Goal: Task Accomplishment & Management: Complete application form

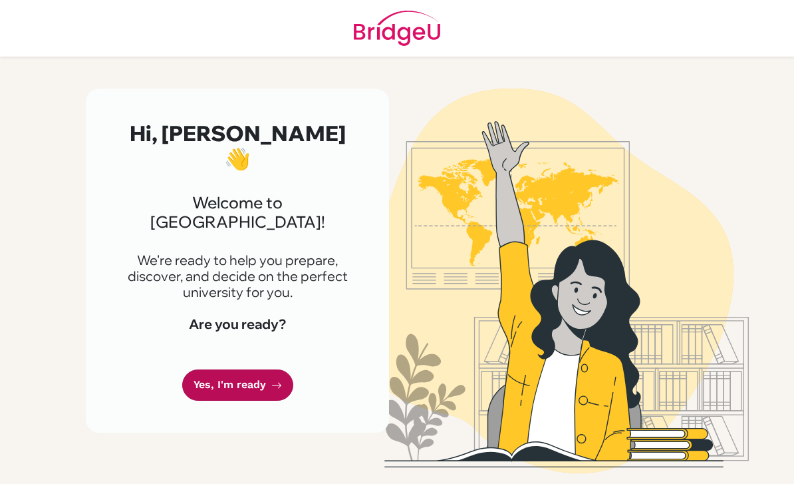
click at [227, 369] on link "Yes, I'm ready" at bounding box center [237, 384] width 111 height 31
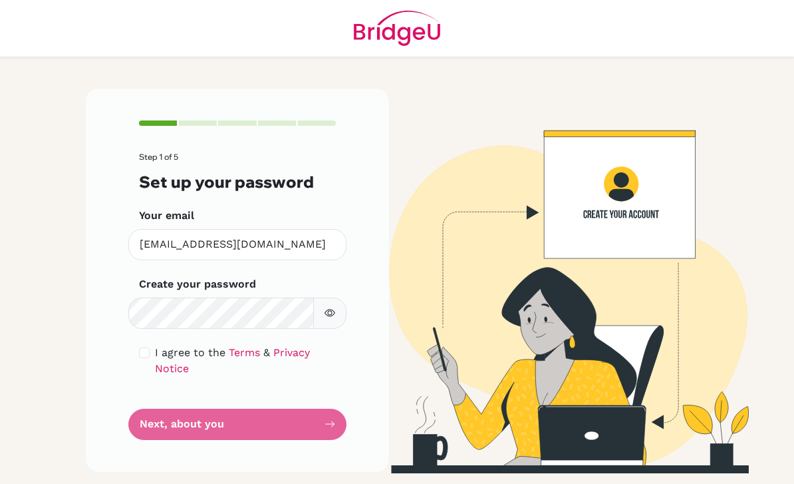
scroll to position [45, 0]
click at [140, 347] on input "checkbox" at bounding box center [144, 352] width 11 height 11
checkbox input "true"
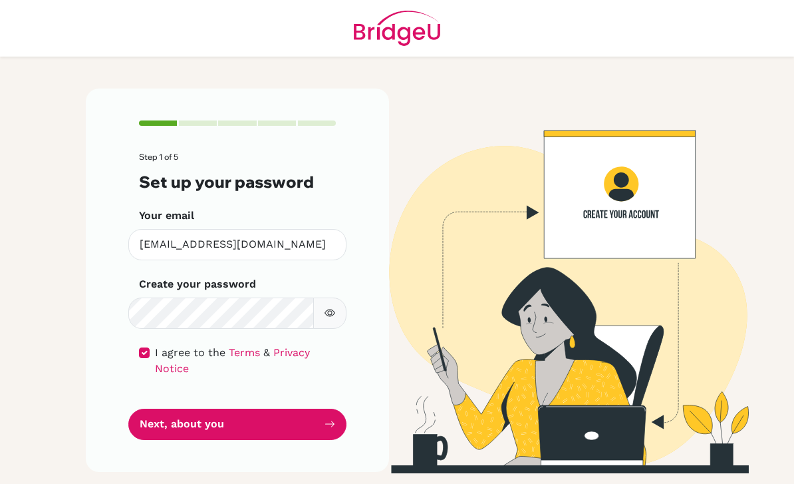
click at [333, 297] on button "button" at bounding box center [329, 312] width 33 height 31
click at [333, 309] on icon "button" at bounding box center [329, 313] width 9 height 9
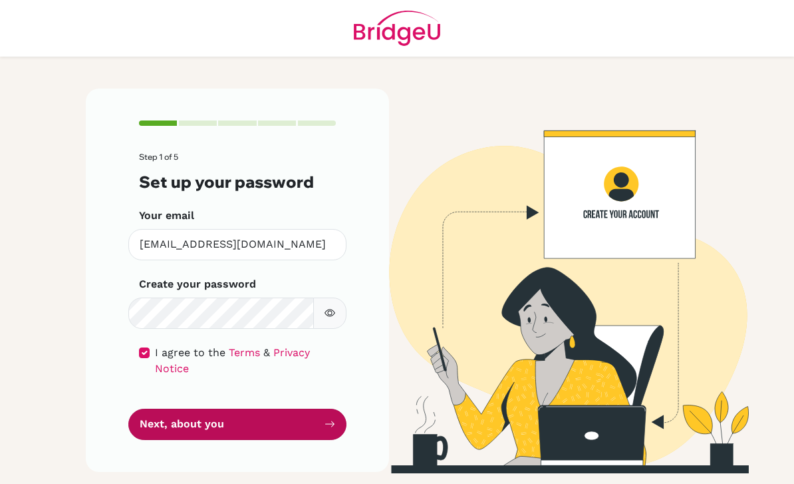
click at [299, 408] on button "Next, about you" at bounding box center [237, 423] width 218 height 31
